Goal: Task Accomplishment & Management: Manage account settings

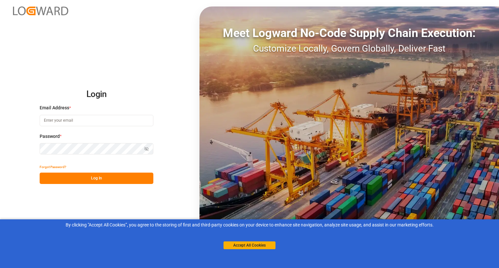
click at [97, 122] on input at bounding box center [97, 120] width 114 height 11
type input "[PERSON_NAME][EMAIL_ADDRESS][PERSON_NAME][DOMAIN_NAME]"
click at [146, 150] on icon "button" at bounding box center [146, 149] width 5 height 5
click at [98, 180] on button "Log In" at bounding box center [97, 178] width 114 height 11
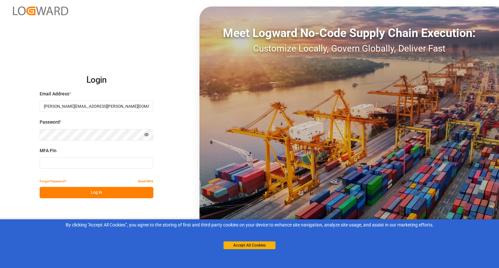
click at [55, 183] on button "Forgot Password?" at bounding box center [53, 181] width 27 height 11
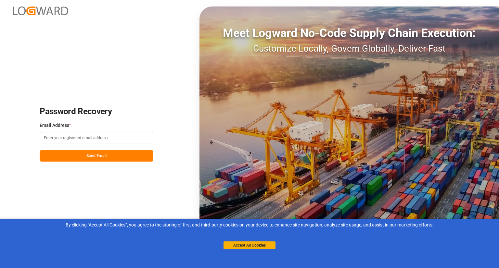
click at [73, 137] on input at bounding box center [97, 137] width 114 height 11
type input "[PERSON_NAME][EMAIL_ADDRESS][PERSON_NAME][DOMAIN_NAME]"
click at [103, 153] on button "Send Email" at bounding box center [97, 155] width 114 height 11
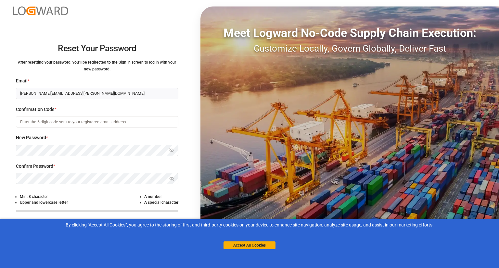
click at [129, 121] on input at bounding box center [97, 121] width 162 height 11
type input "386438"
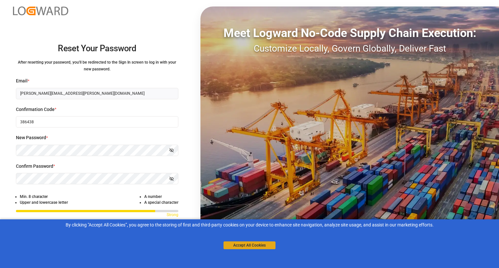
click at [248, 244] on button "Accept All Cookies" at bounding box center [250, 246] width 52 height 8
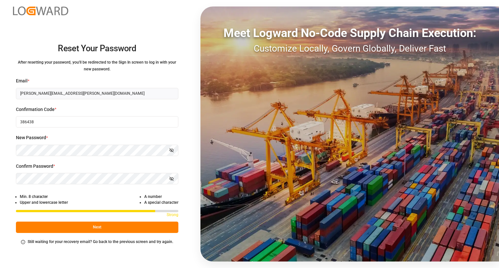
click at [141, 227] on button "Next" at bounding box center [97, 227] width 162 height 11
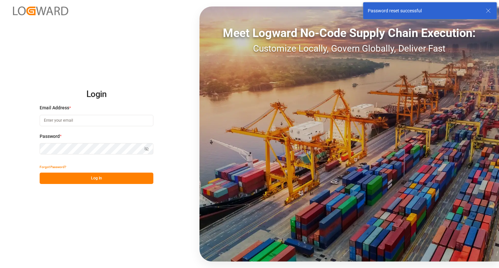
click at [85, 120] on input at bounding box center [97, 120] width 114 height 11
type input "[PERSON_NAME][EMAIL_ADDRESS][PERSON_NAME][DOMAIN_NAME]"
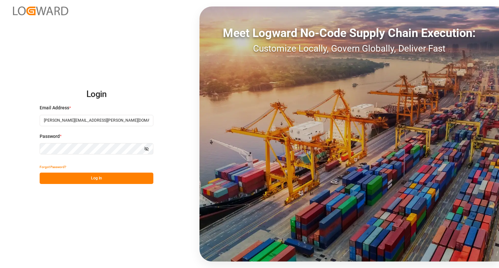
click at [97, 176] on button "Log In" at bounding box center [97, 178] width 114 height 11
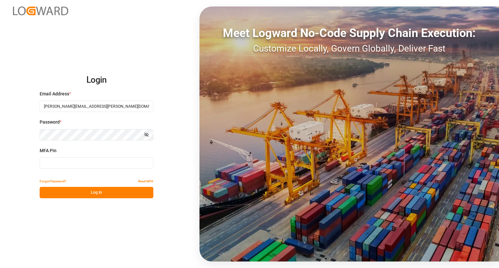
click at [88, 164] on input at bounding box center [97, 163] width 114 height 11
click at [148, 181] on button "Reset MFA" at bounding box center [145, 181] width 15 height 11
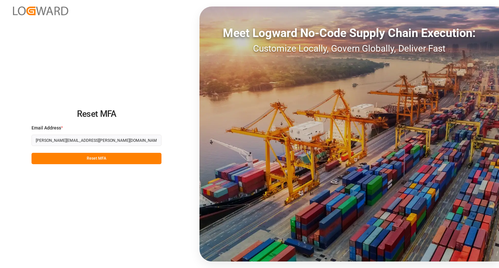
click at [111, 162] on button "Reset MFA" at bounding box center [97, 158] width 130 height 11
